Goal: Information Seeking & Learning: Learn about a topic

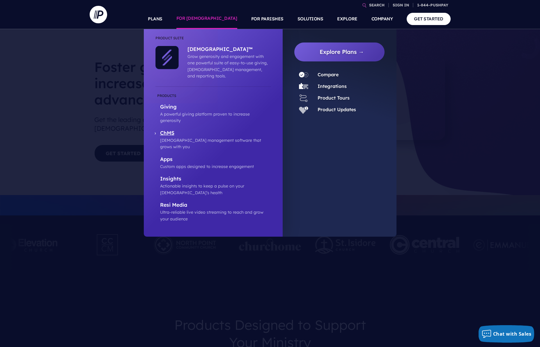
click at [165, 130] on p "ChMS" at bounding box center [215, 133] width 111 height 7
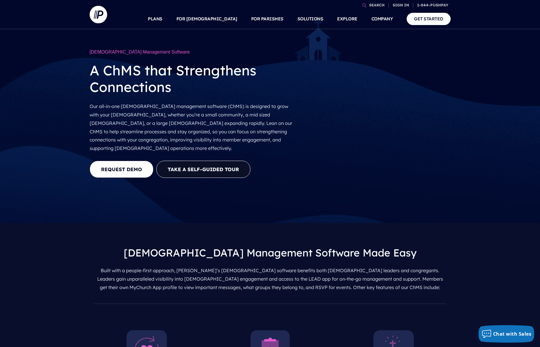
scroll to position [17, 0]
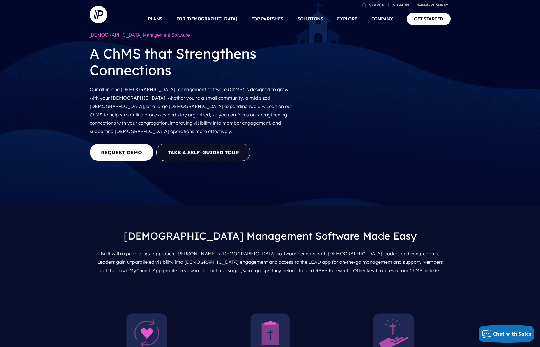
click at [371, 111] on video at bounding box center [377, 100] width 145 height 72
